Goal: Transaction & Acquisition: Purchase product/service

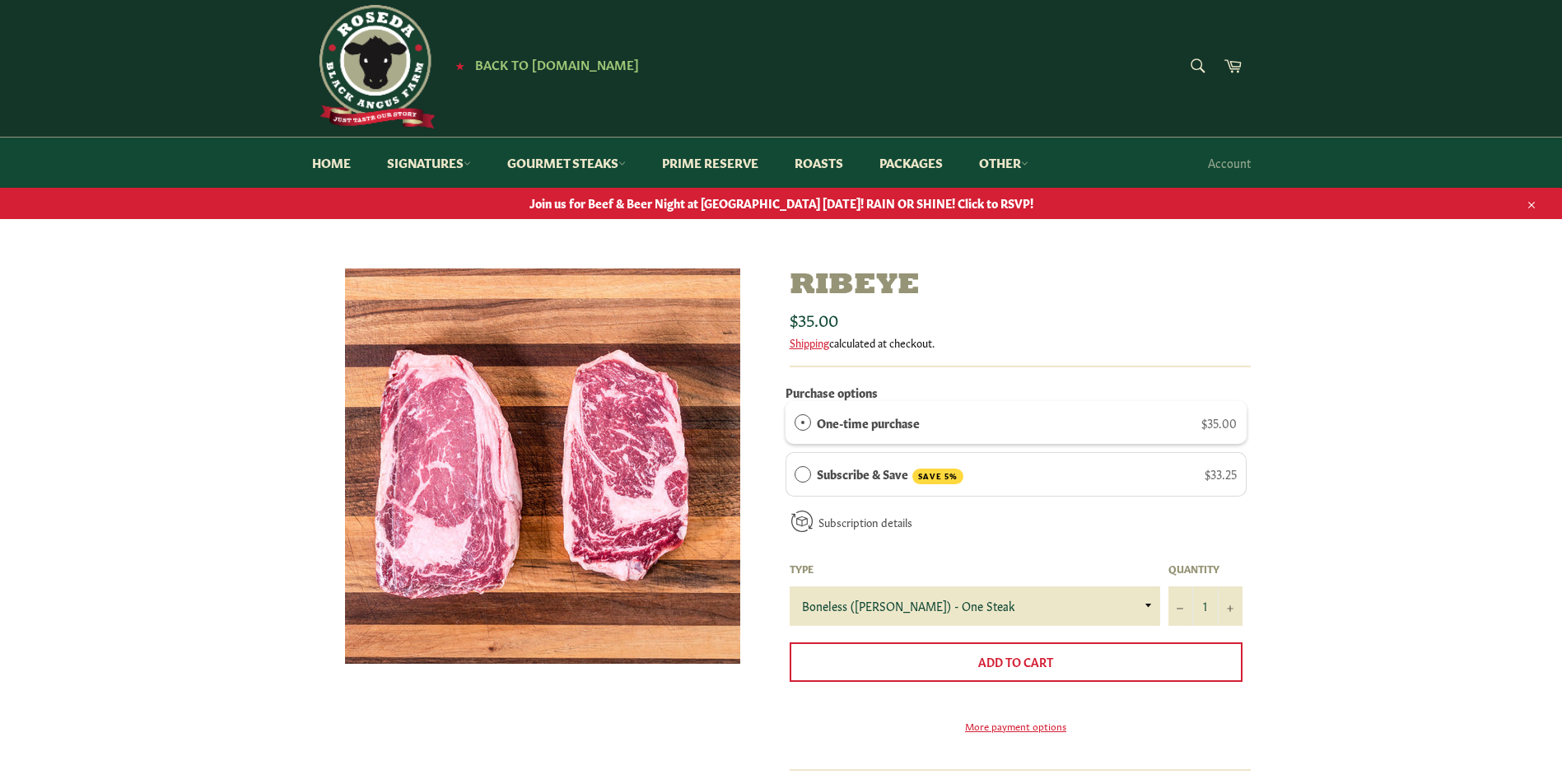
scroll to position [83, 0]
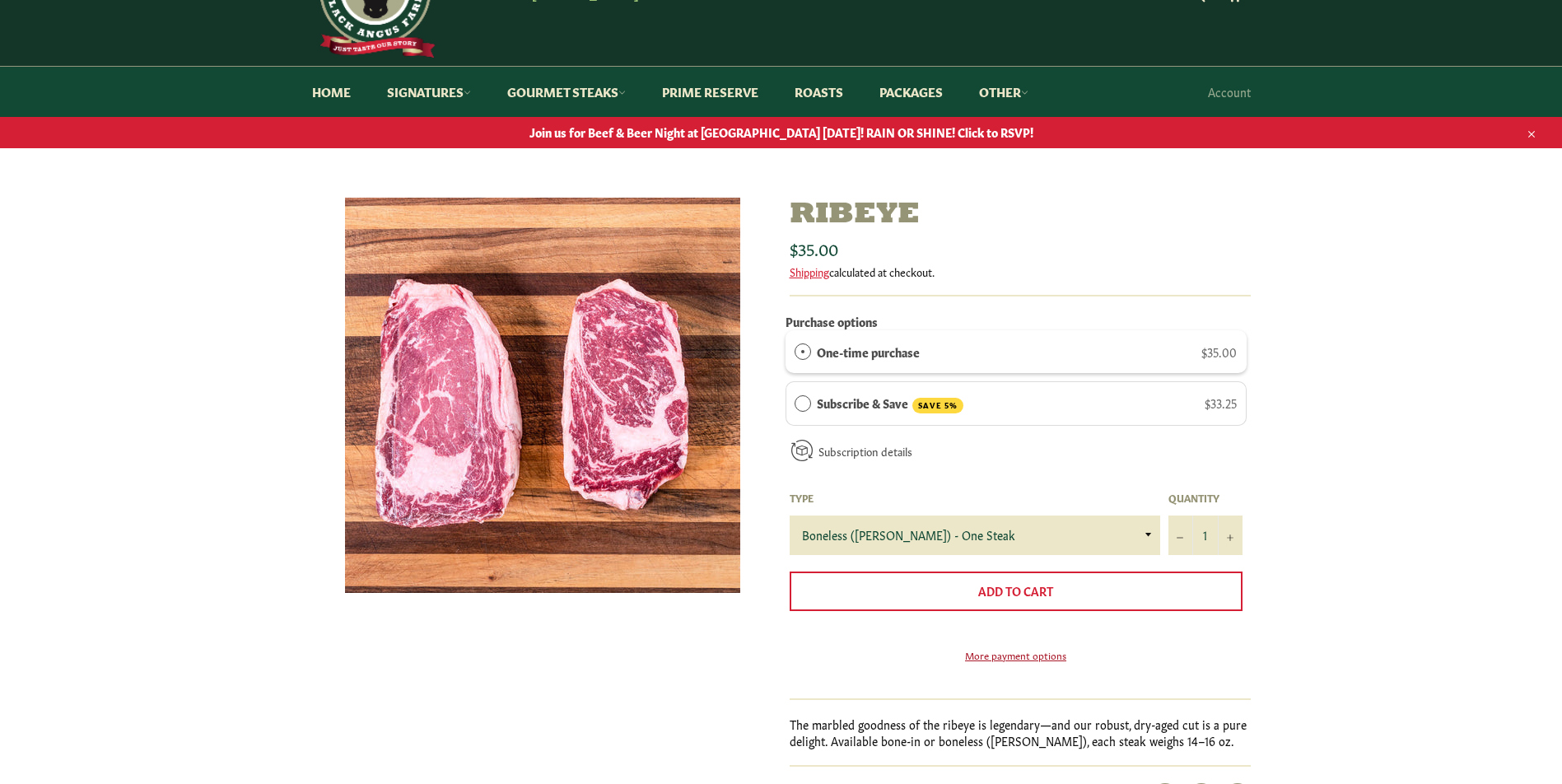
click at [1037, 661] on link "More payment options" at bounding box center [1016, 654] width 453 height 14
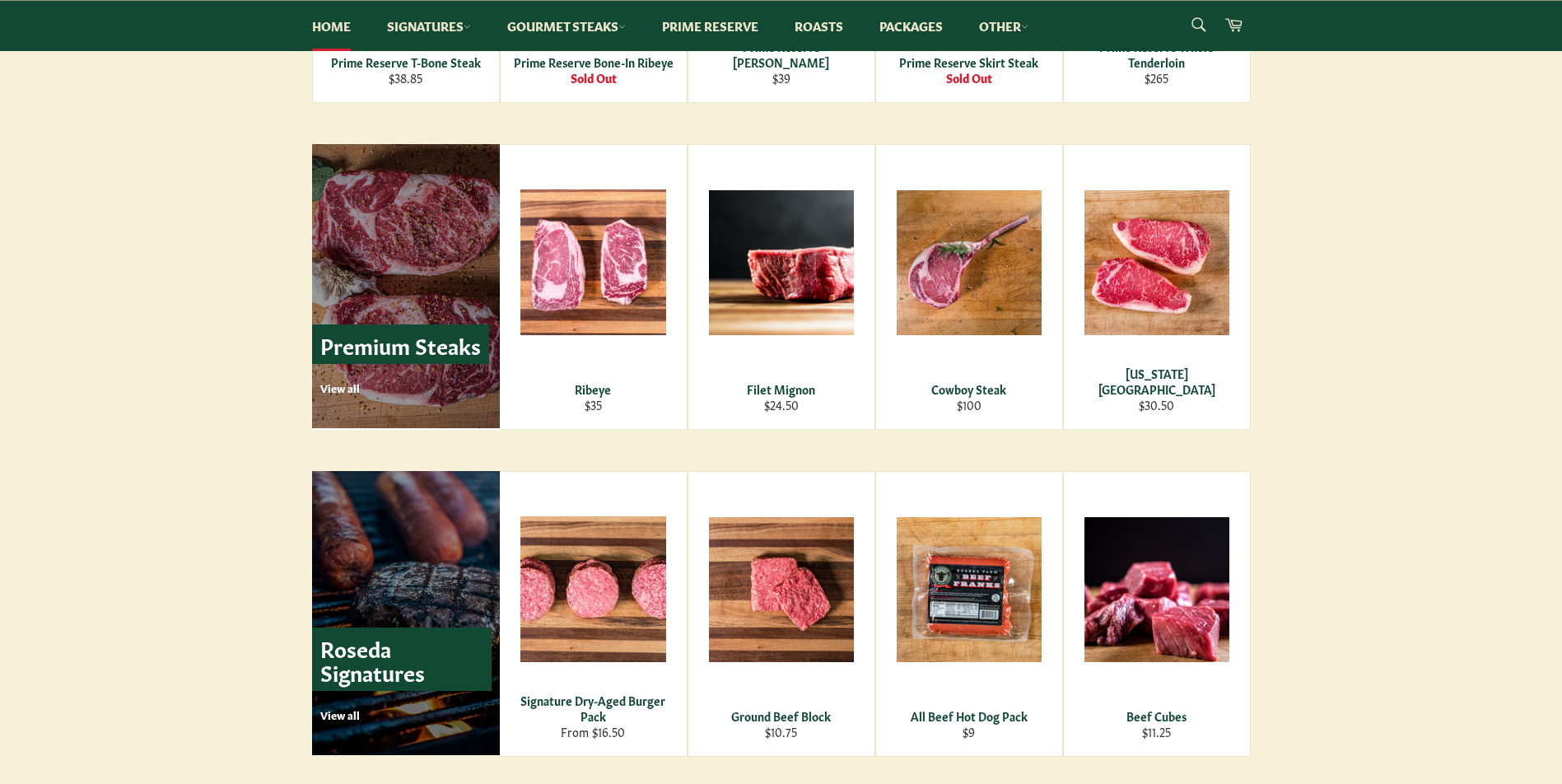
scroll to position [2058, 0]
